Goal: Information Seeking & Learning: Check status

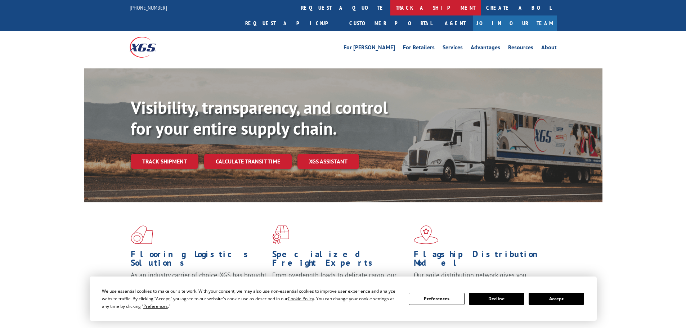
click at [390, 8] on link "track a shipment" at bounding box center [435, 7] width 90 height 15
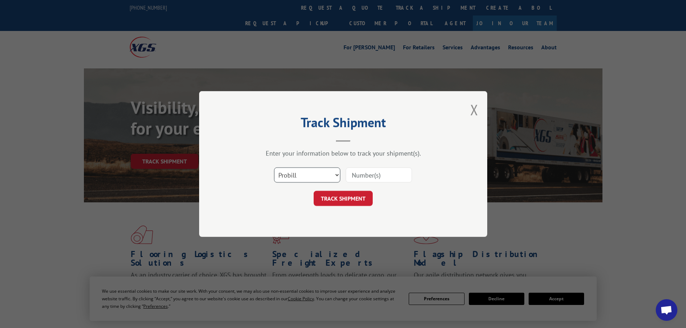
click at [301, 173] on select "Select category... Probill BOL PO" at bounding box center [307, 174] width 66 height 15
select select "bol"
click at [274, 167] on select "Select category... Probill BOL PO" at bounding box center [307, 174] width 66 height 15
click at [355, 174] on input at bounding box center [379, 174] width 66 height 15
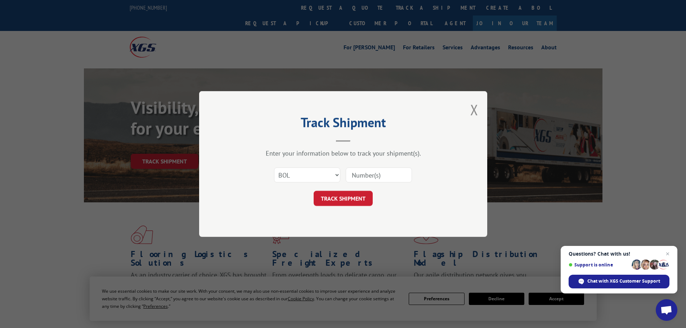
paste input "5430025"
type input "5430025"
click at [341, 200] on button "TRACK SHIPMENT" at bounding box center [343, 198] width 59 height 15
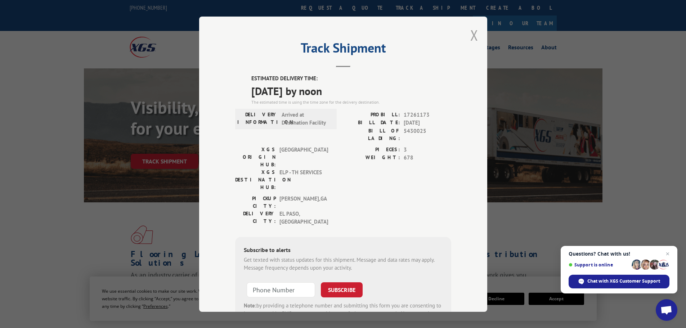
click at [471, 32] on button "Close modal" at bounding box center [474, 35] width 8 height 19
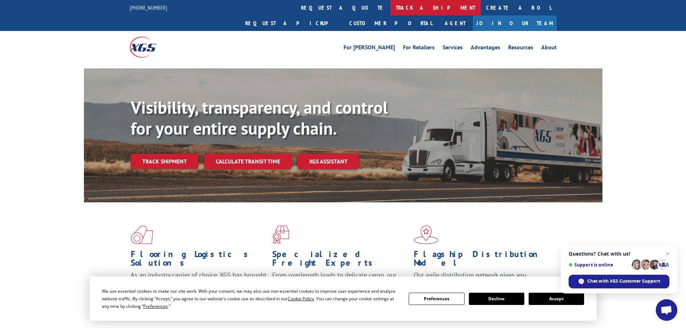
click at [390, 9] on link "track a shipment" at bounding box center [435, 7] width 90 height 15
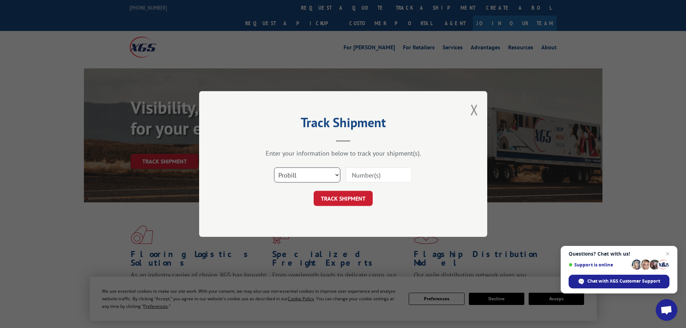
click at [304, 180] on select "Select category... Probill BOL PO" at bounding box center [307, 174] width 66 height 15
select select "bol"
click at [274, 167] on select "Select category... Probill BOL PO" at bounding box center [307, 174] width 66 height 15
click at [353, 176] on input at bounding box center [379, 174] width 66 height 15
paste input "5479094"
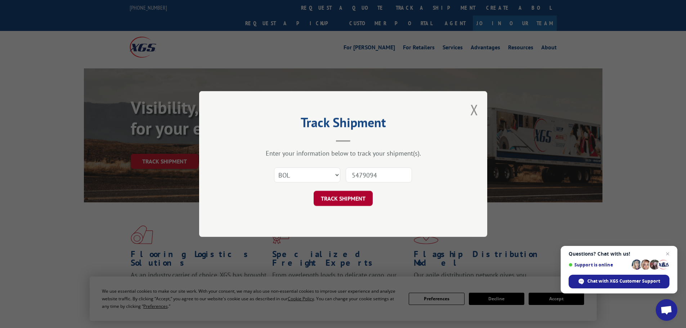
type input "5479094"
click at [350, 201] on button "TRACK SHIPMENT" at bounding box center [343, 198] width 59 height 15
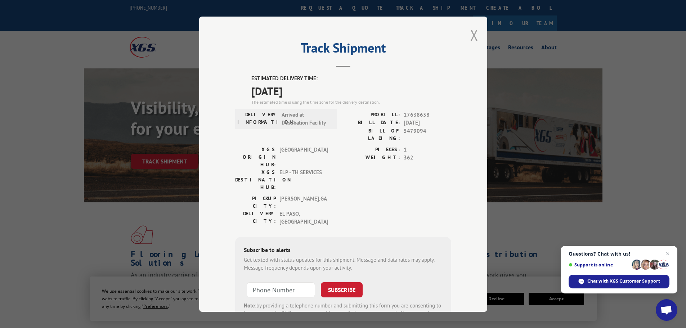
click at [473, 36] on button "Close modal" at bounding box center [474, 35] width 8 height 19
